Goal: Information Seeking & Learning: Learn about a topic

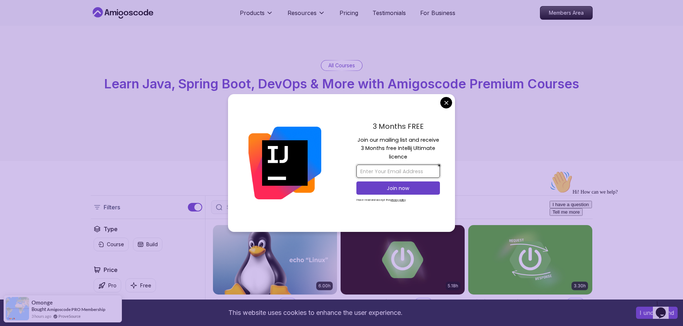
click at [423, 167] on input "email" at bounding box center [398, 171] width 84 height 13
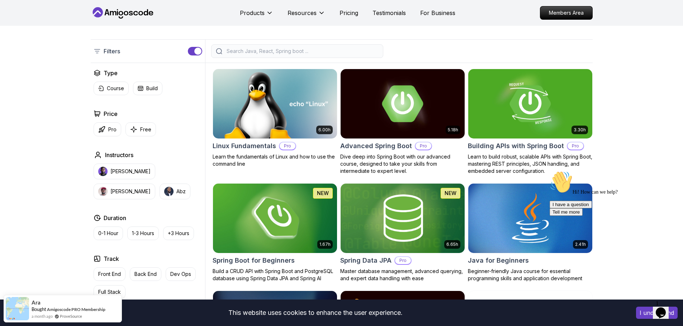
scroll to position [143, 0]
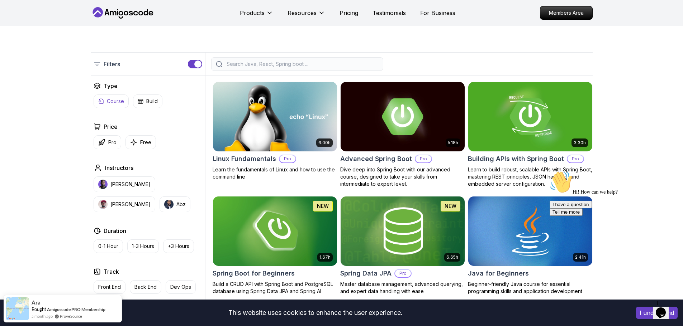
click at [115, 102] on p "Course" at bounding box center [115, 101] width 17 height 7
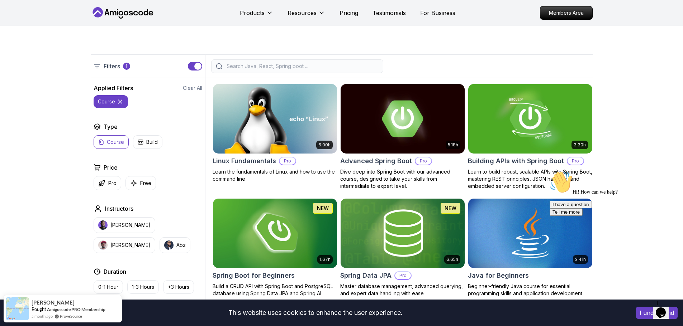
scroll to position [143, 0]
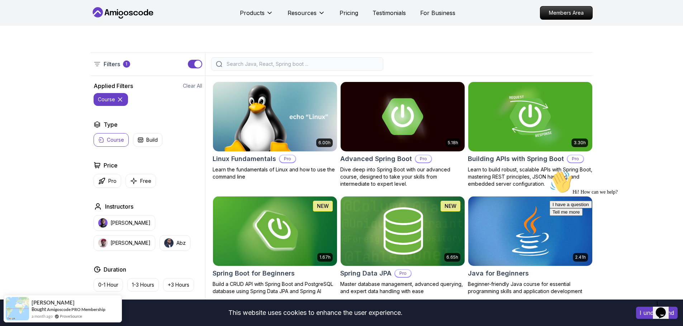
click at [119, 99] on icon at bounding box center [119, 99] width 7 height 7
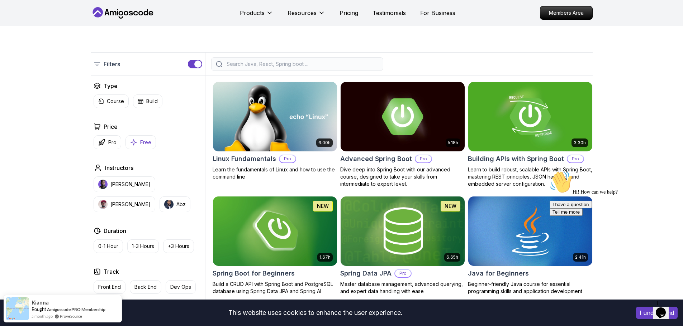
click at [141, 142] on p "Free" at bounding box center [145, 142] width 11 height 7
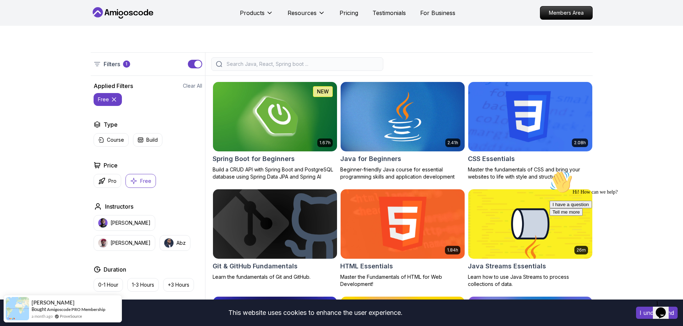
click at [114, 100] on icon at bounding box center [113, 99] width 7 height 7
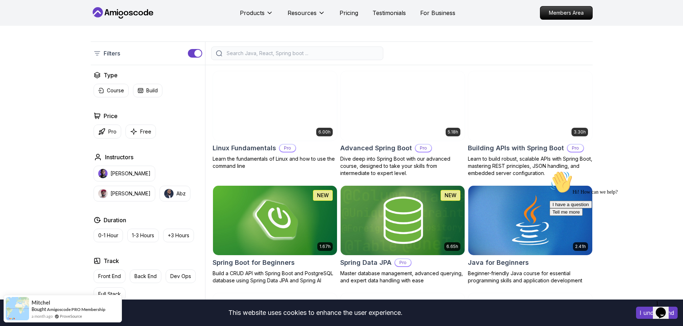
scroll to position [143, 0]
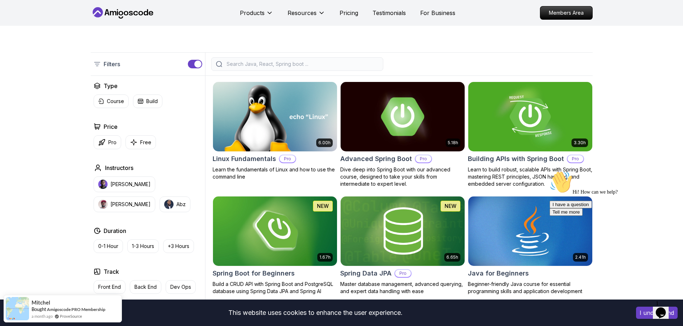
click at [410, 121] on img at bounding box center [402, 116] width 130 height 73
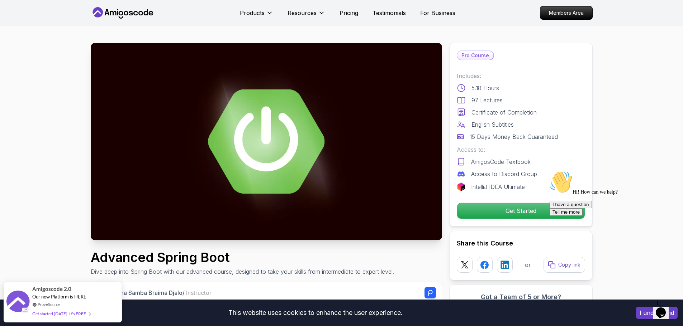
click at [262, 141] on img at bounding box center [266, 141] width 351 height 197
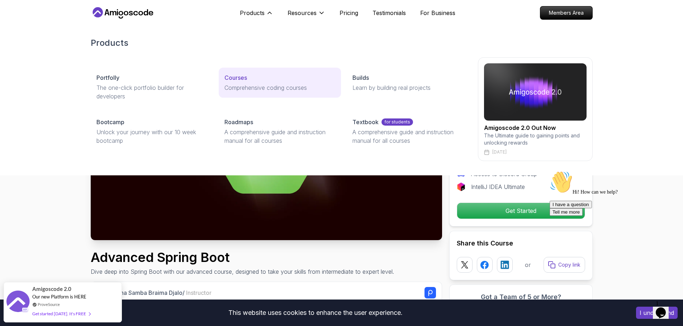
click at [244, 81] on p "Courses" at bounding box center [235, 77] width 23 height 9
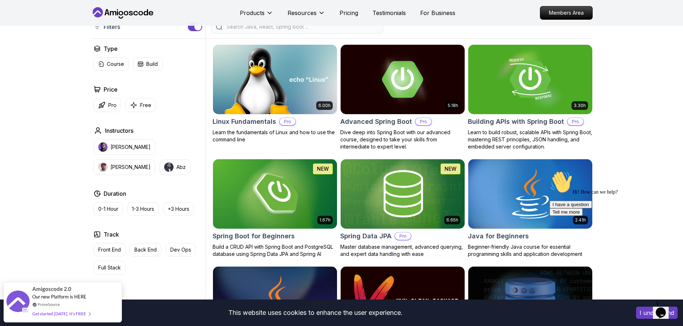
scroll to position [215, 0]
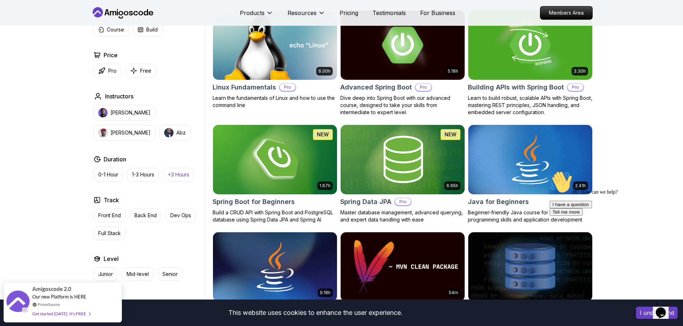
click at [178, 178] on button "+3 Hours" at bounding box center [178, 175] width 31 height 14
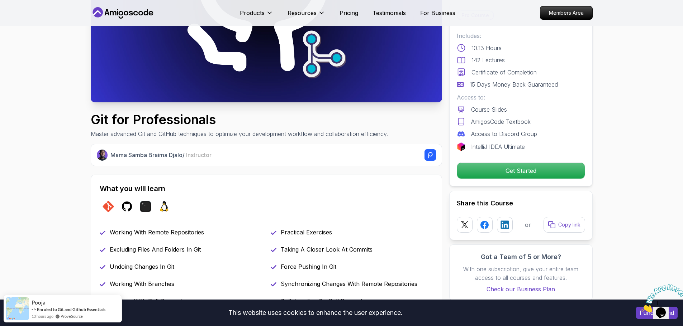
scroll to position [179, 0]
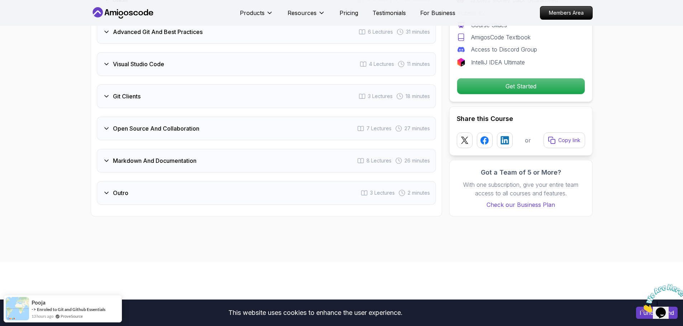
scroll to position [1469, 0]
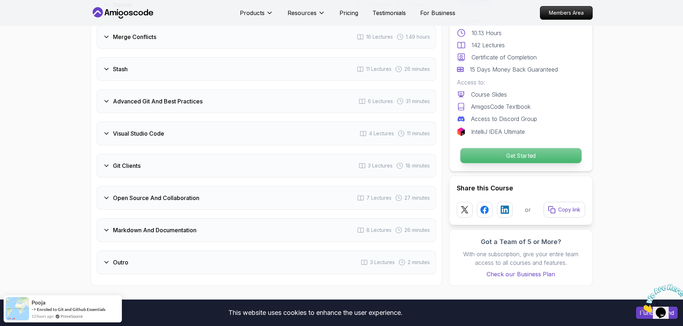
click at [513, 148] on p "Get Started" at bounding box center [520, 155] width 121 height 15
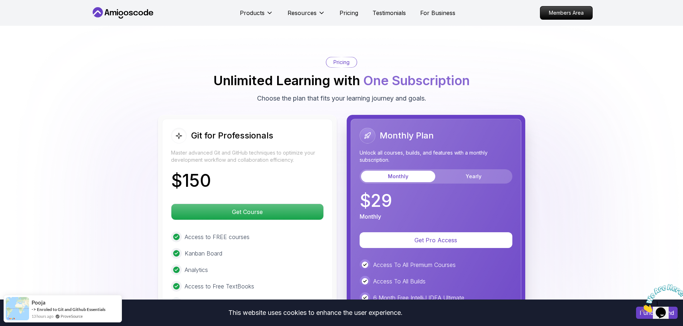
scroll to position [1792, 0]
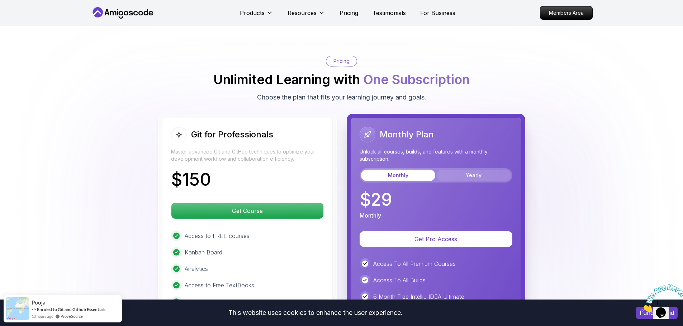
click at [461, 170] on button "Yearly" at bounding box center [473, 175] width 74 height 11
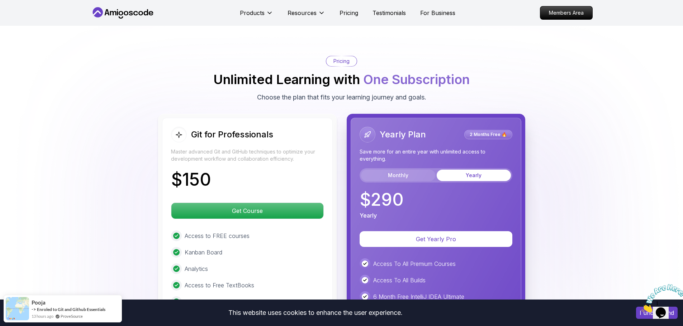
click at [410, 170] on button "Monthly" at bounding box center [398, 175] width 74 height 11
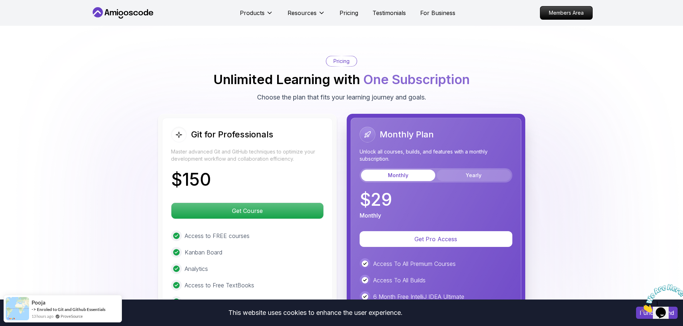
click at [469, 170] on button "Yearly" at bounding box center [473, 175] width 74 height 11
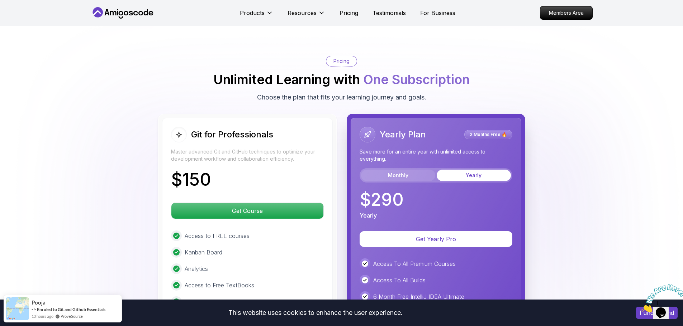
click at [418, 170] on button "Monthly" at bounding box center [398, 175] width 74 height 11
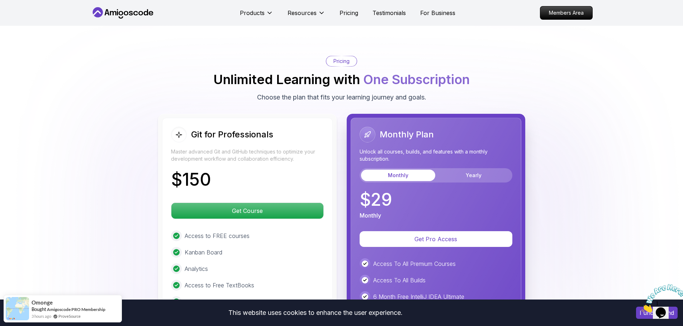
click at [621, 34] on img at bounding box center [341, 237] width 683 height 455
click at [630, 56] on img at bounding box center [341, 237] width 683 height 455
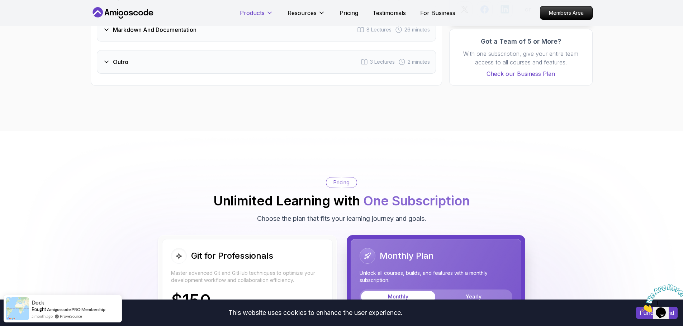
scroll to position [1648, 0]
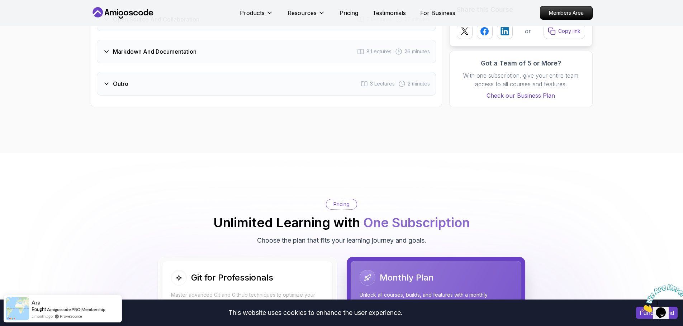
drag, startPoint x: 157, startPoint y: 0, endPoint x: 618, endPoint y: 23, distance: 461.4
click at [618, 23] on div "Products Resources Pricing Testimonials For Business Members Area" at bounding box center [341, 13] width 683 height 26
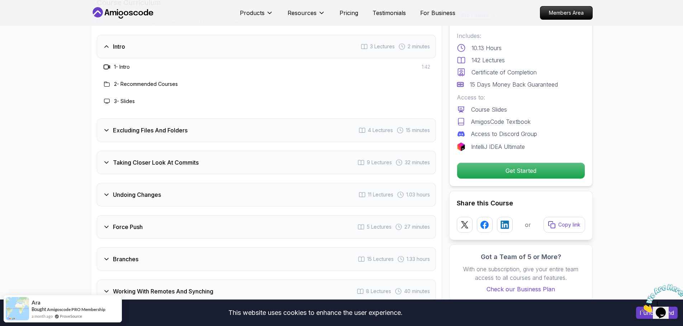
scroll to position [931, 0]
